Goal: Entertainment & Leisure: Consume media (video, audio)

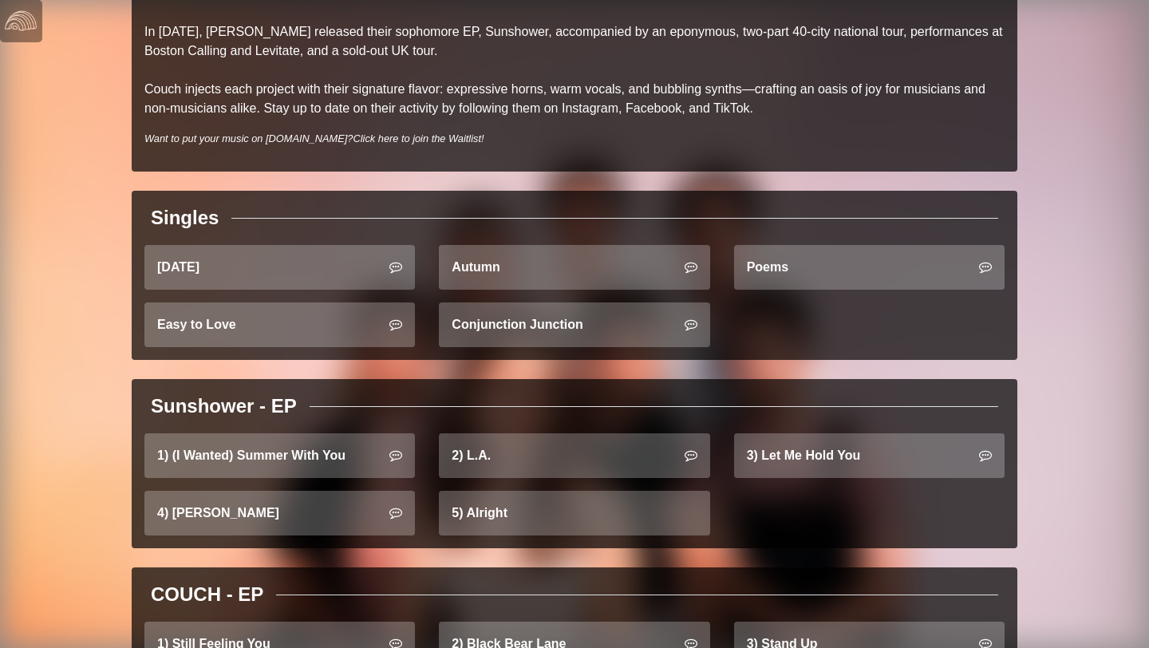
scroll to position [402, 0]
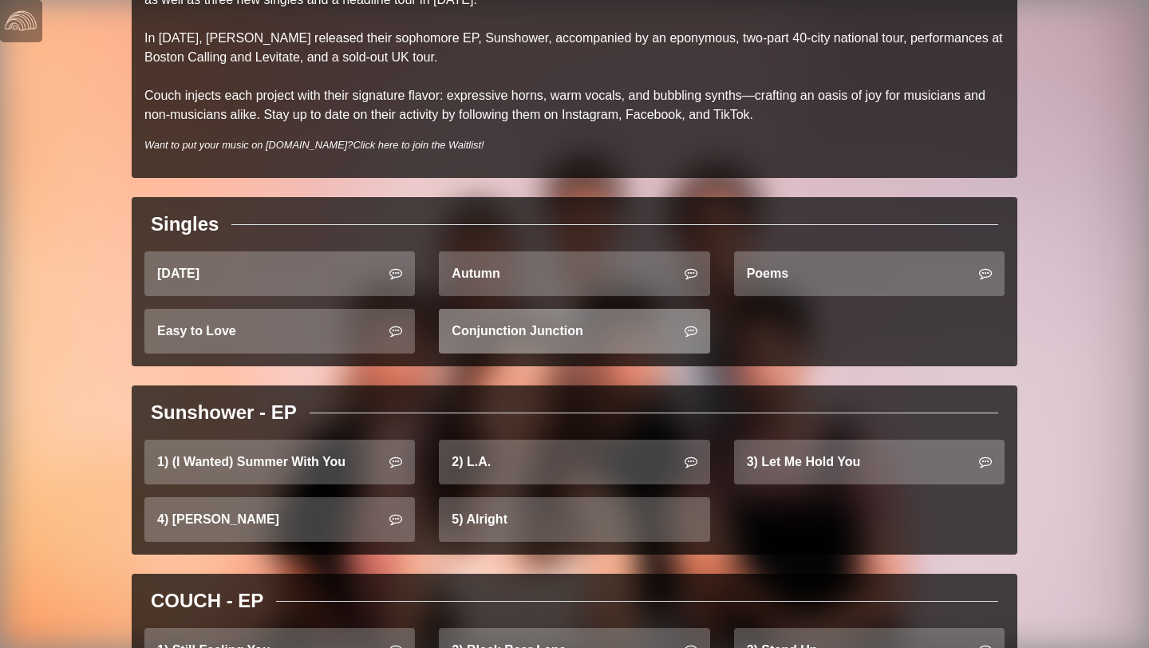
click at [606, 341] on link "Conjunction Junction" at bounding box center [574, 331] width 271 height 45
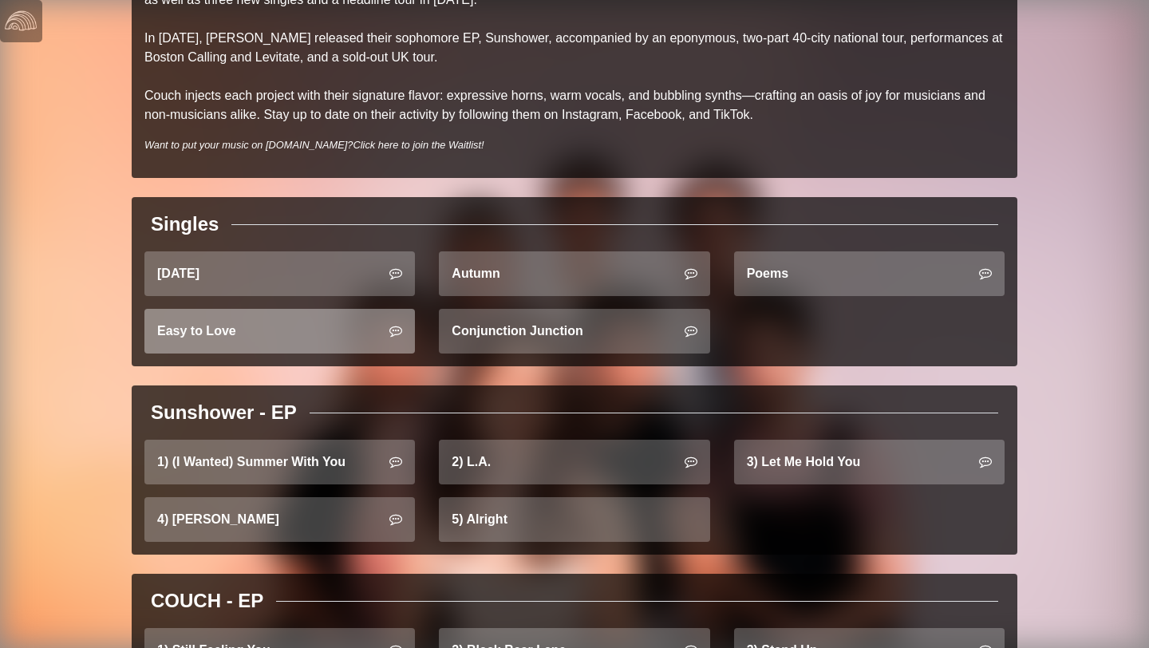
click at [334, 337] on link "Easy to Love" at bounding box center [279, 331] width 271 height 45
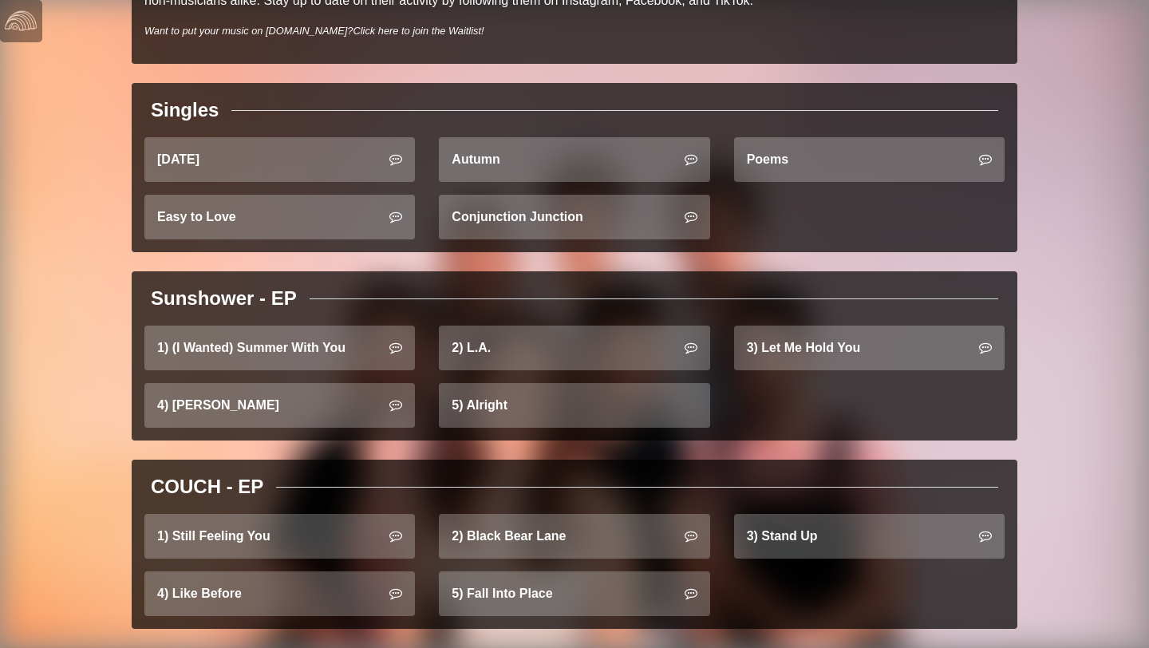
scroll to position [538, 0]
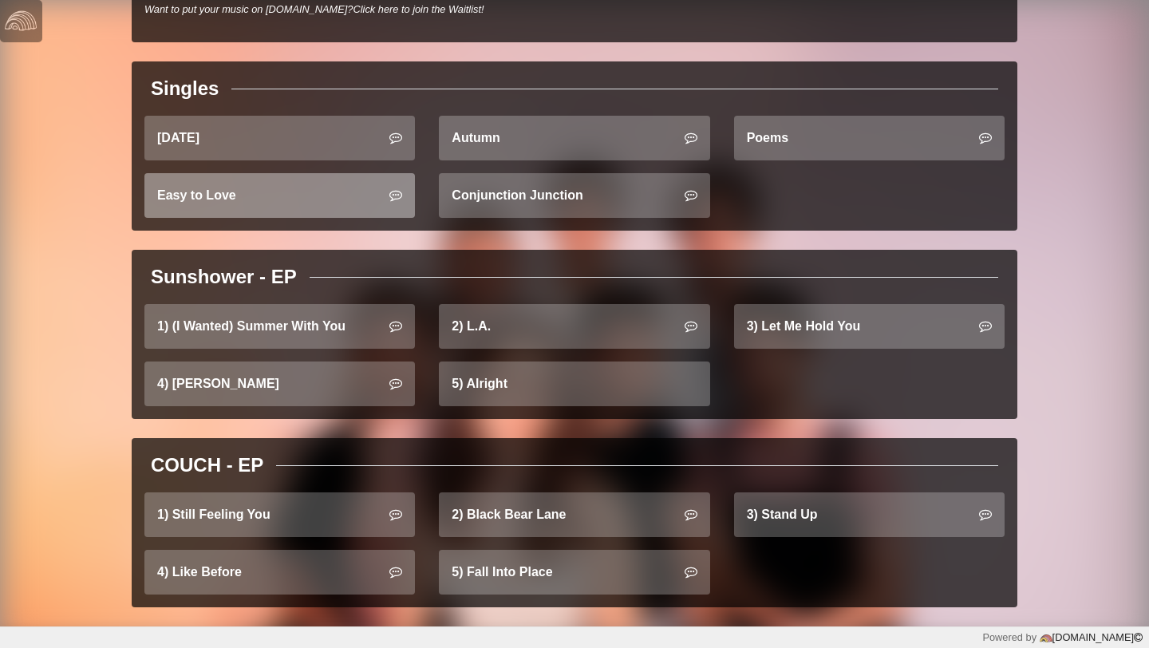
click at [248, 205] on link "Easy to Love" at bounding box center [279, 195] width 271 height 45
